Goal: Task Accomplishment & Management: Complete application form

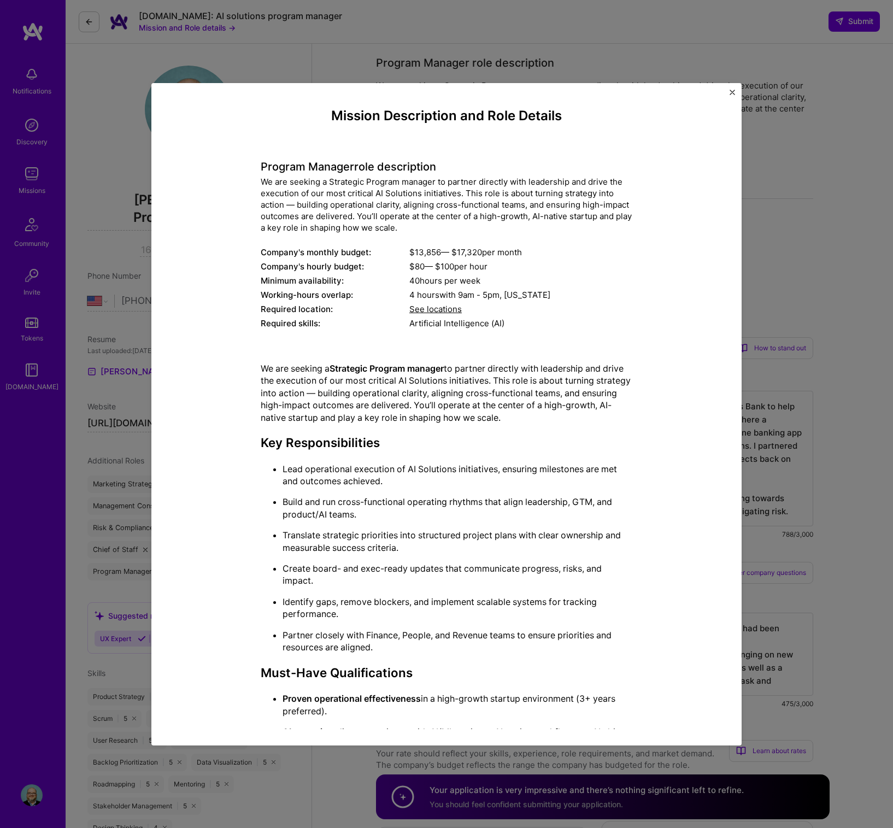
select select "US"
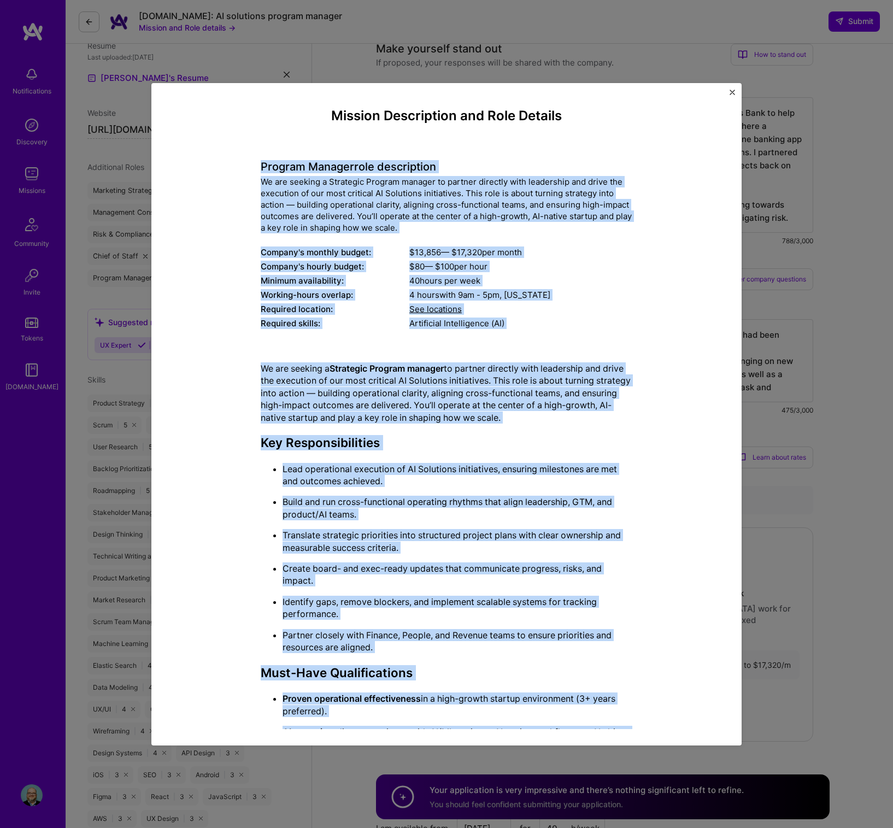
scroll to position [294, 0]
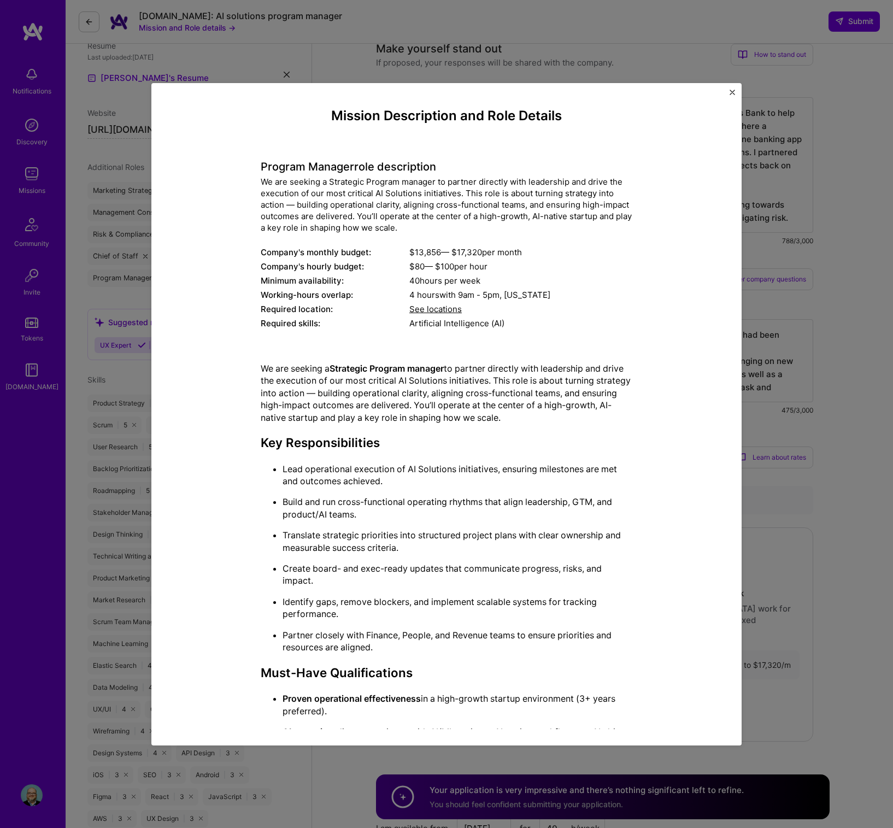
click at [735, 92] on div "Mission Description and Role Details Program Manager role description We are se…" at bounding box center [446, 414] width 590 height 663
click at [730, 91] on img "Close" at bounding box center [732, 92] width 5 height 5
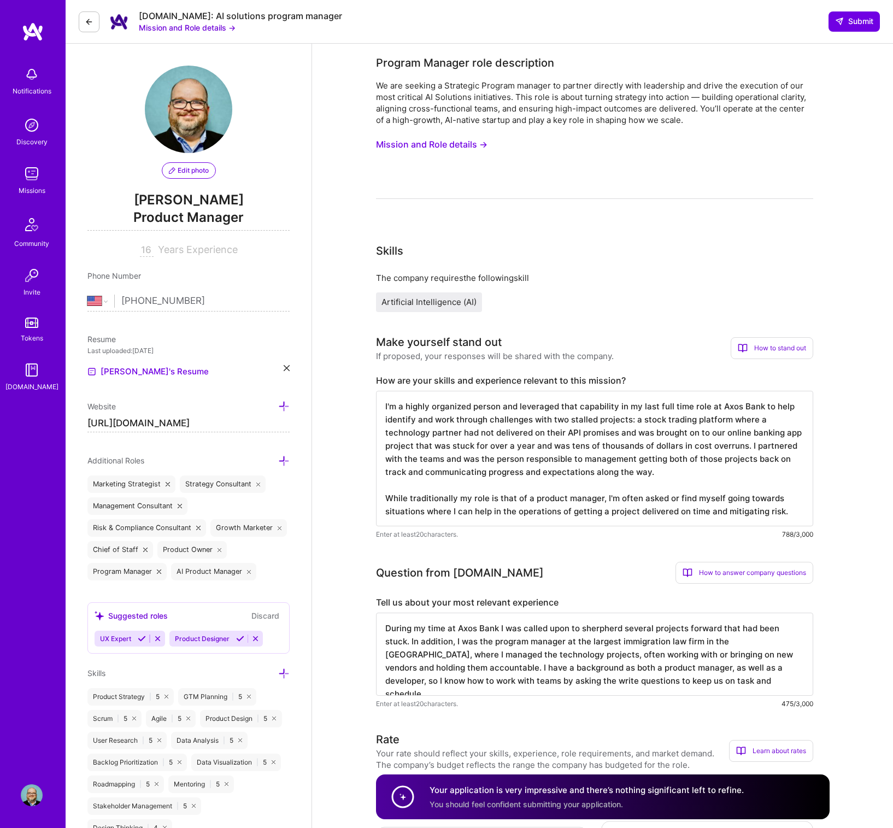
click at [28, 172] on img at bounding box center [32, 174] width 22 height 22
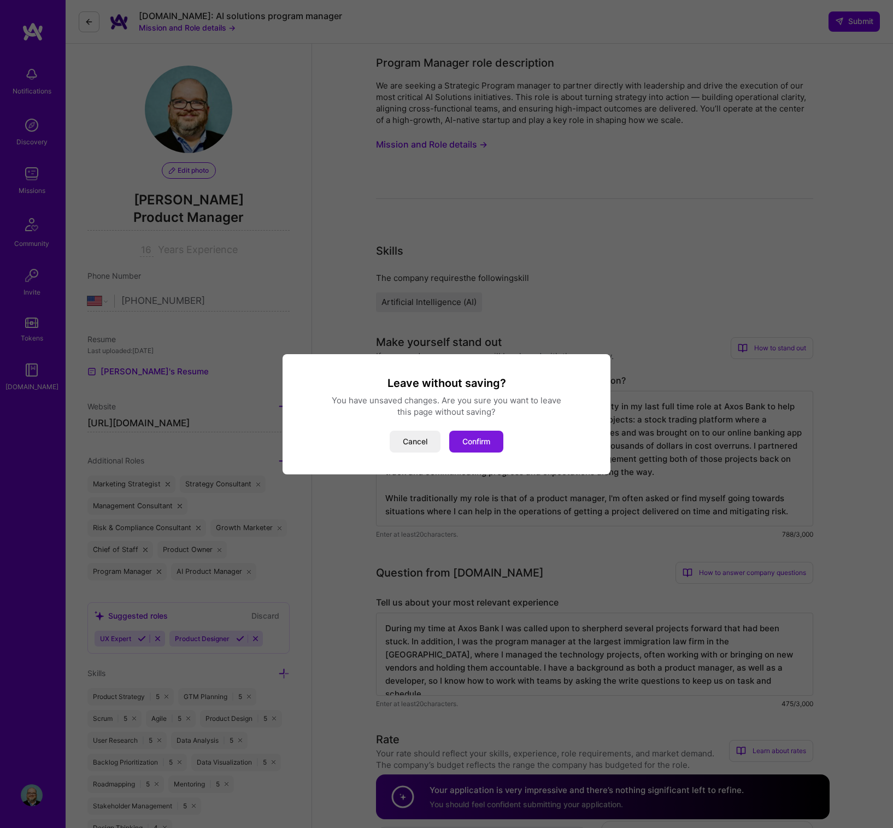
click at [469, 444] on button "Confirm" at bounding box center [476, 442] width 54 height 22
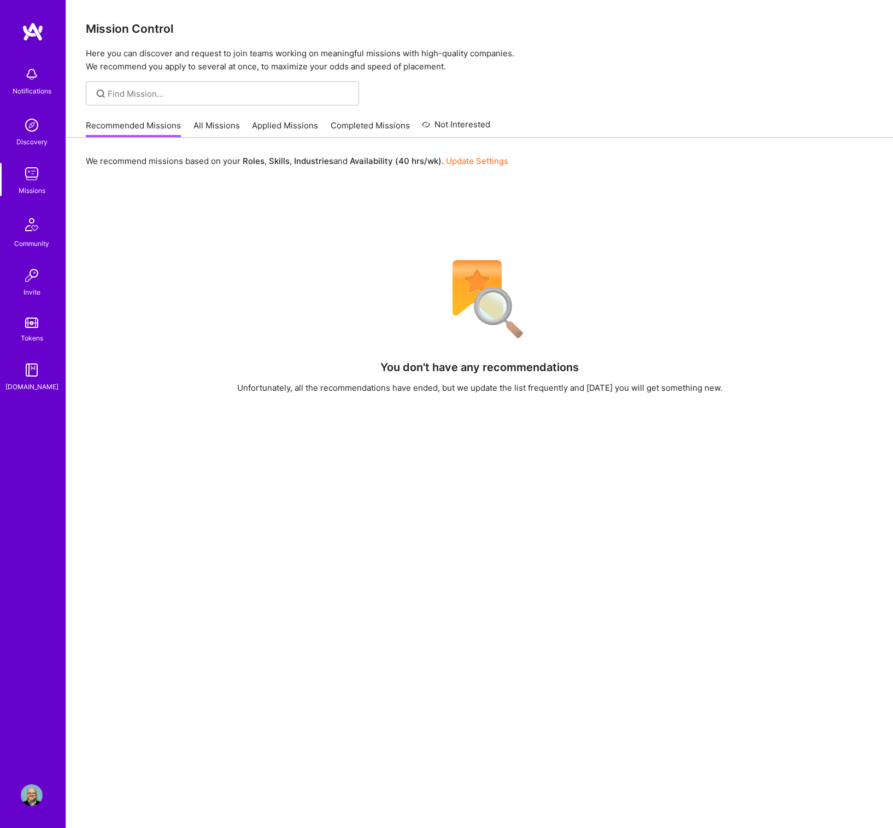
click at [299, 130] on link "Applied Missions" at bounding box center [285, 129] width 66 height 18
